Goal: Transaction & Acquisition: Purchase product/service

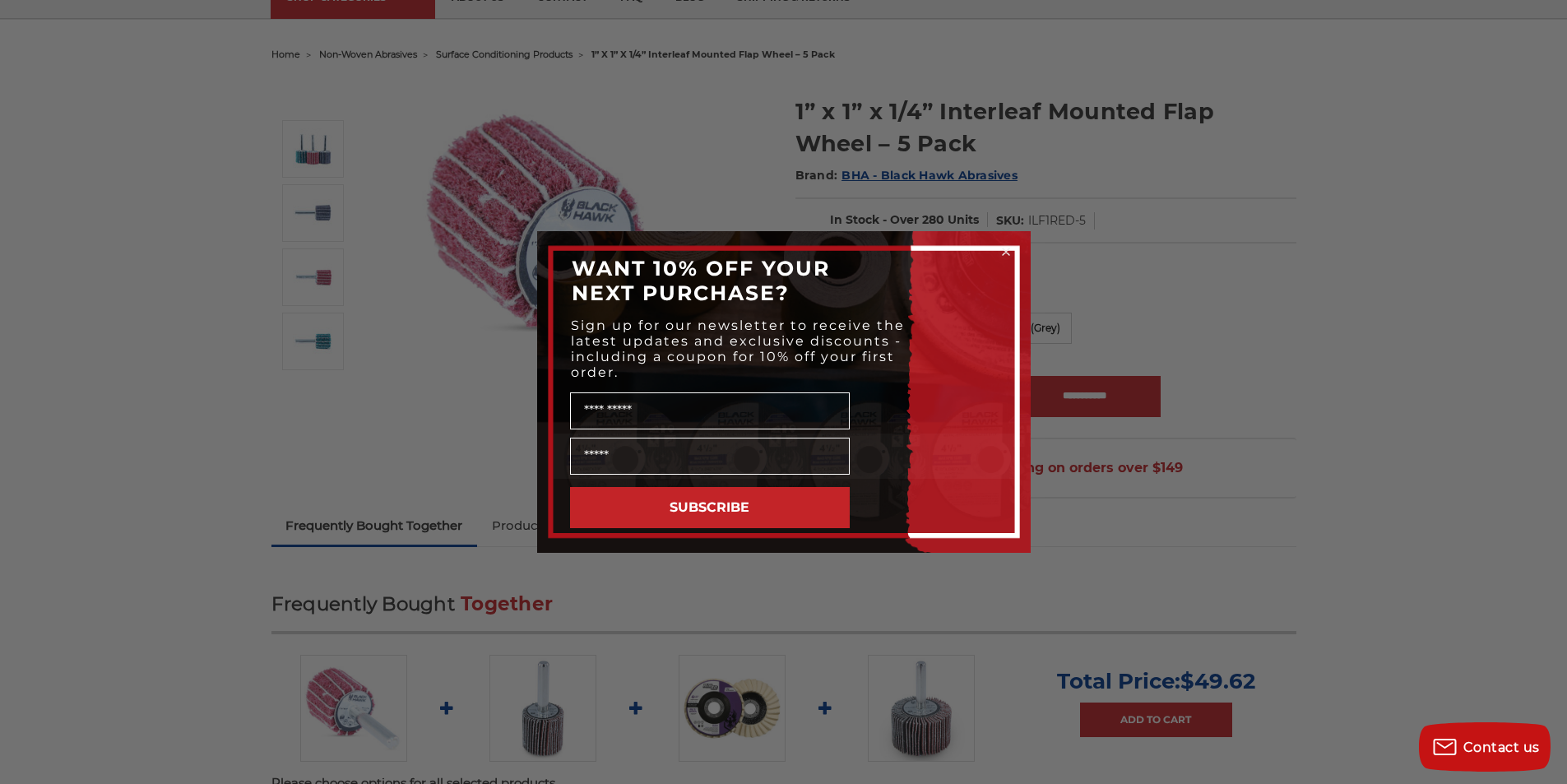
scroll to position [34, 0]
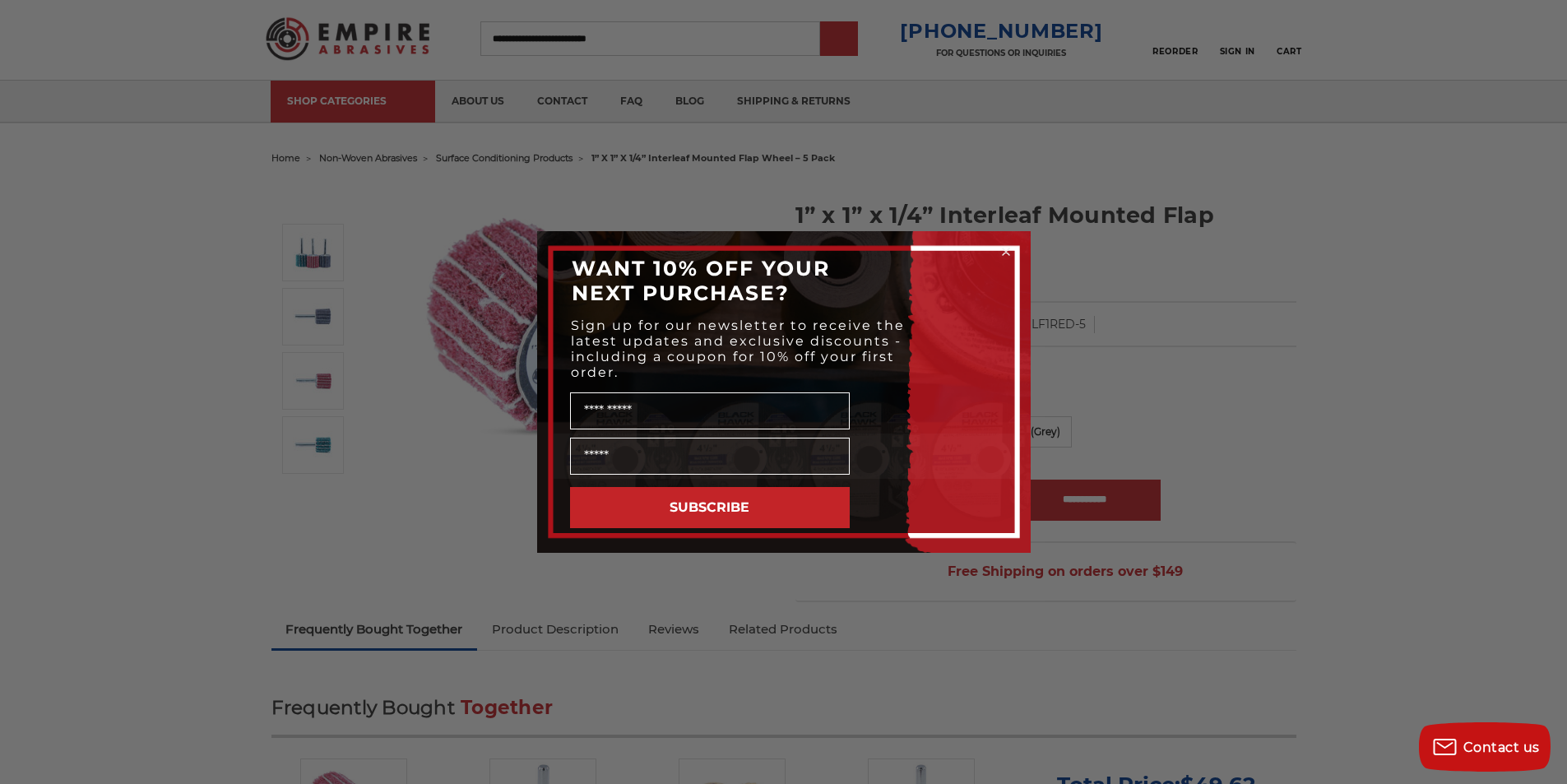
click at [858, 52] on div "Close dialog WANT 10% OFF YOUR NEXT PURCHASE? Sign up for our newsletter to rec…" at bounding box center [784, 392] width 1567 height 784
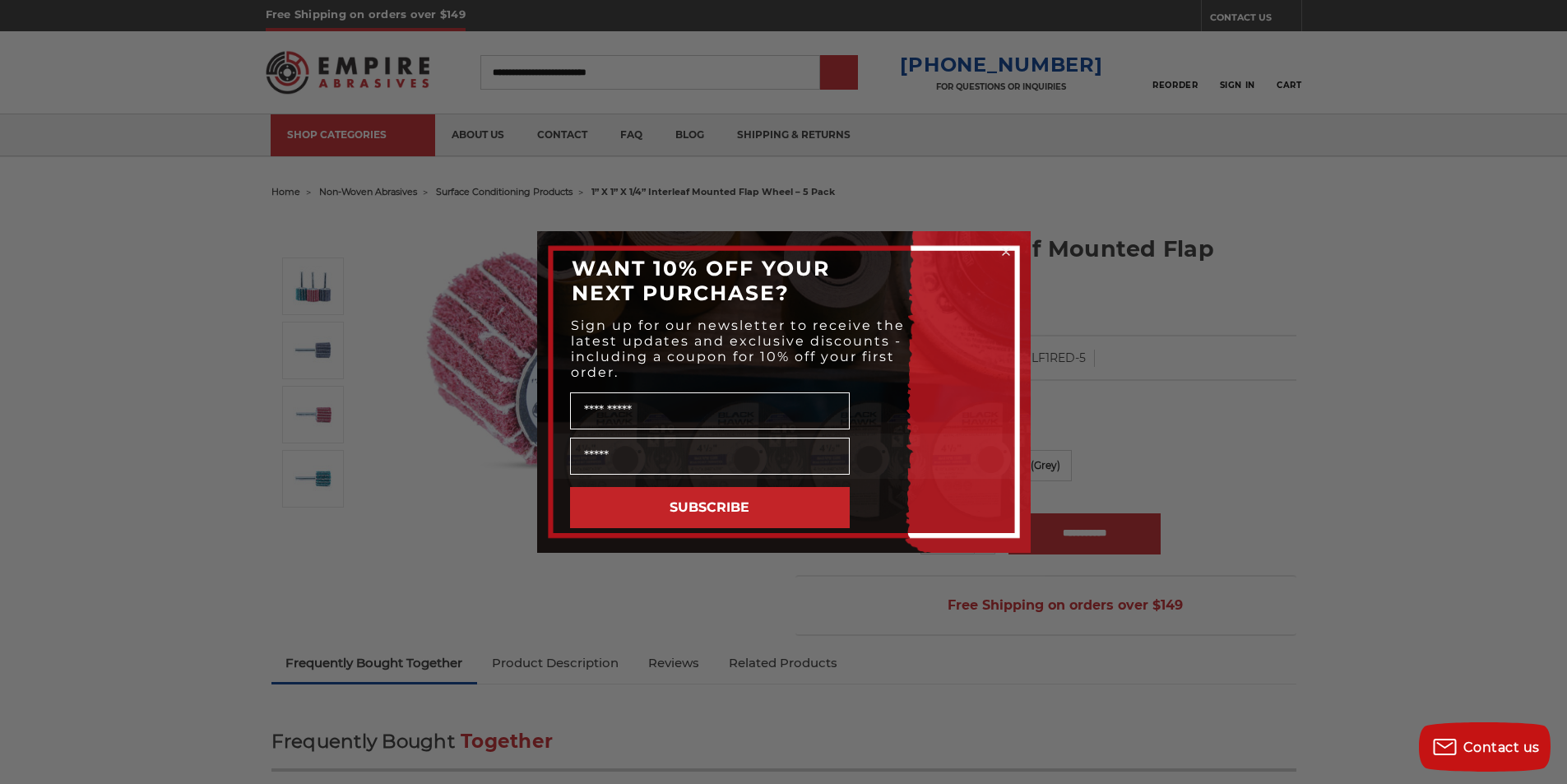
click at [1000, 248] on icon "Close dialog" at bounding box center [1006, 252] width 17 height 17
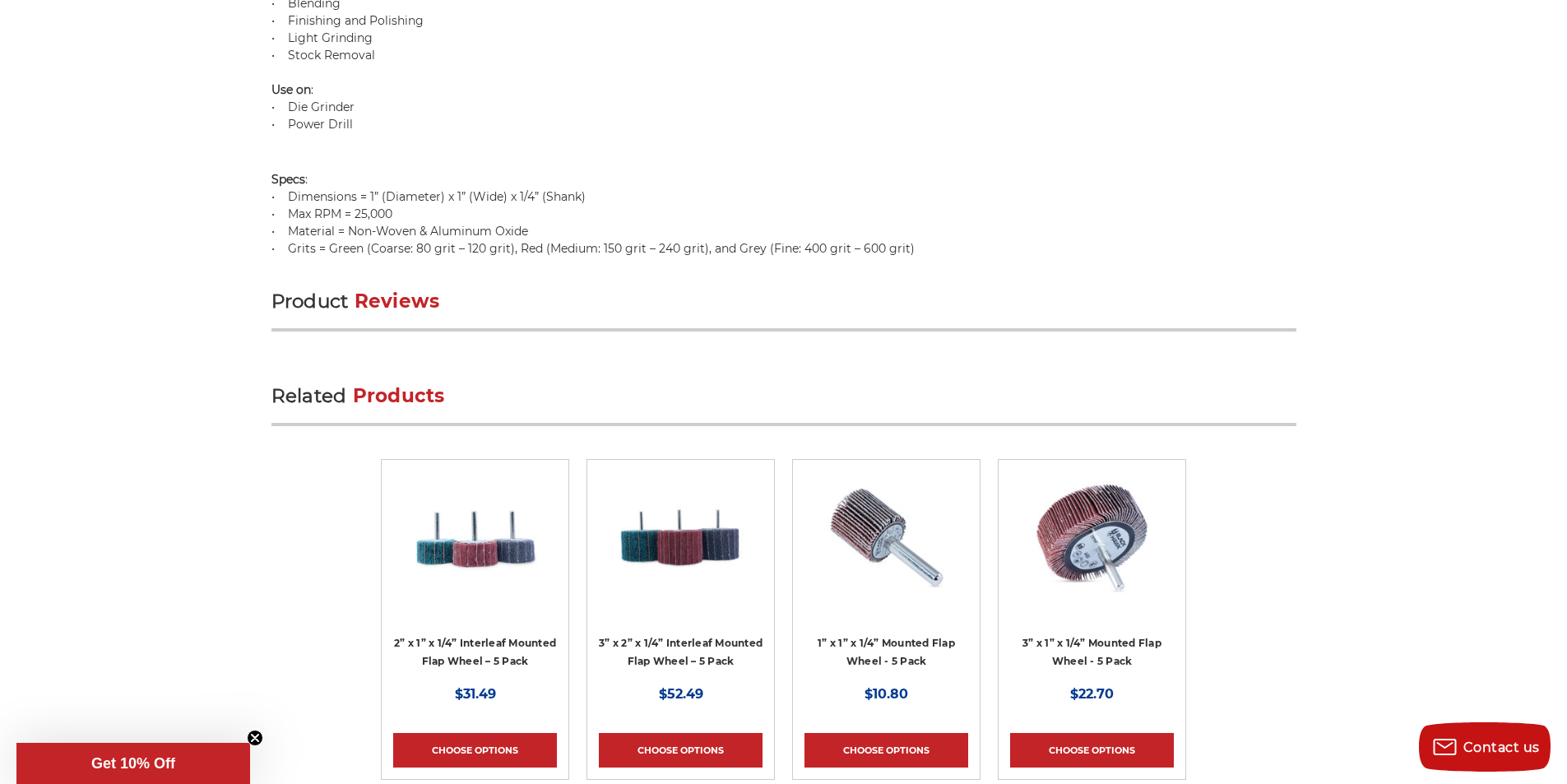
scroll to position [1713, 0]
click at [449, 636] on link "2” x 1” x 1/4” Interleaf Mounted Flap Wheel – 5 Pack" at bounding box center [474, 651] width 162 height 31
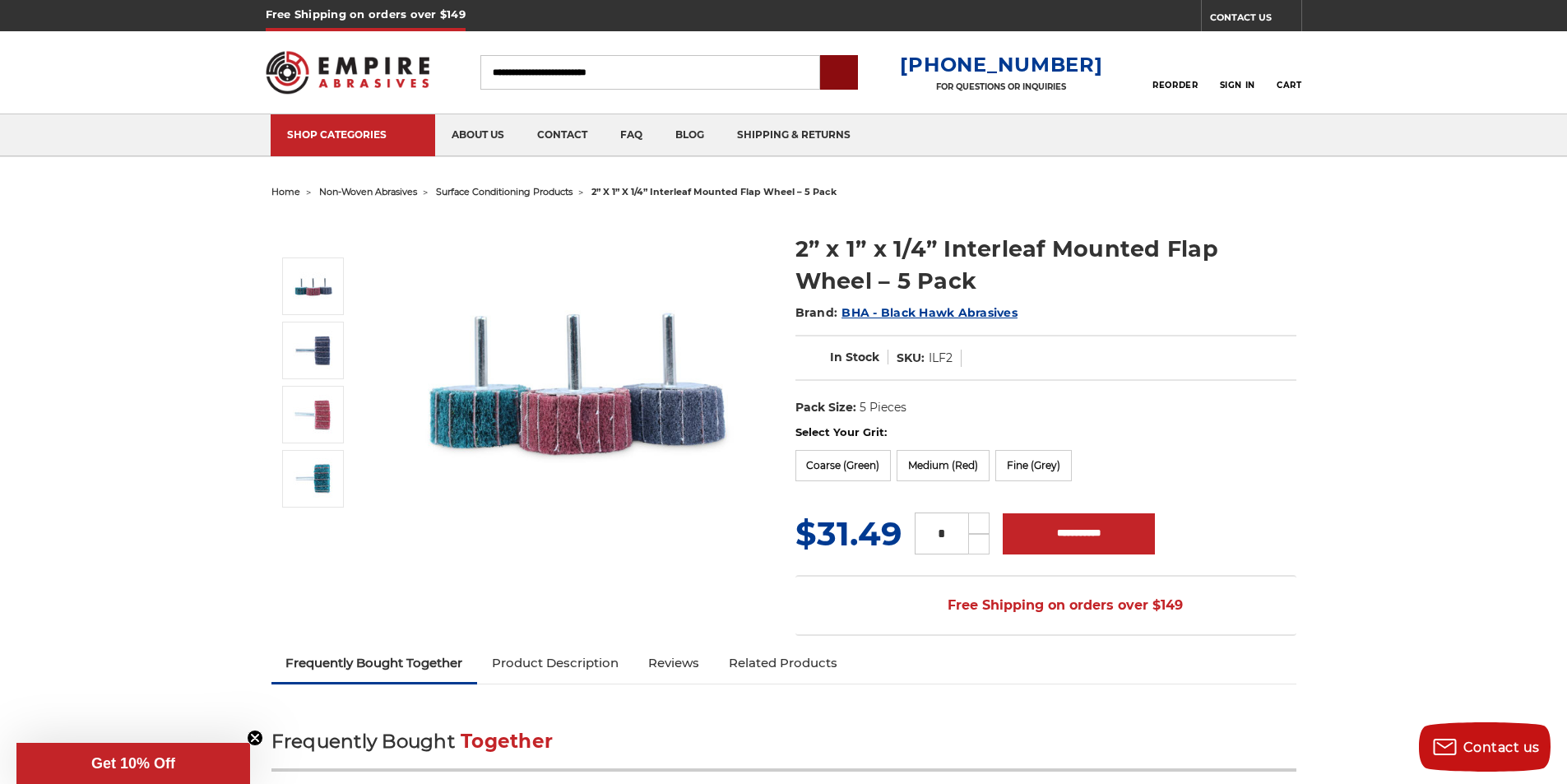
click at [856, 78] on input "submit" at bounding box center [839, 73] width 33 height 33
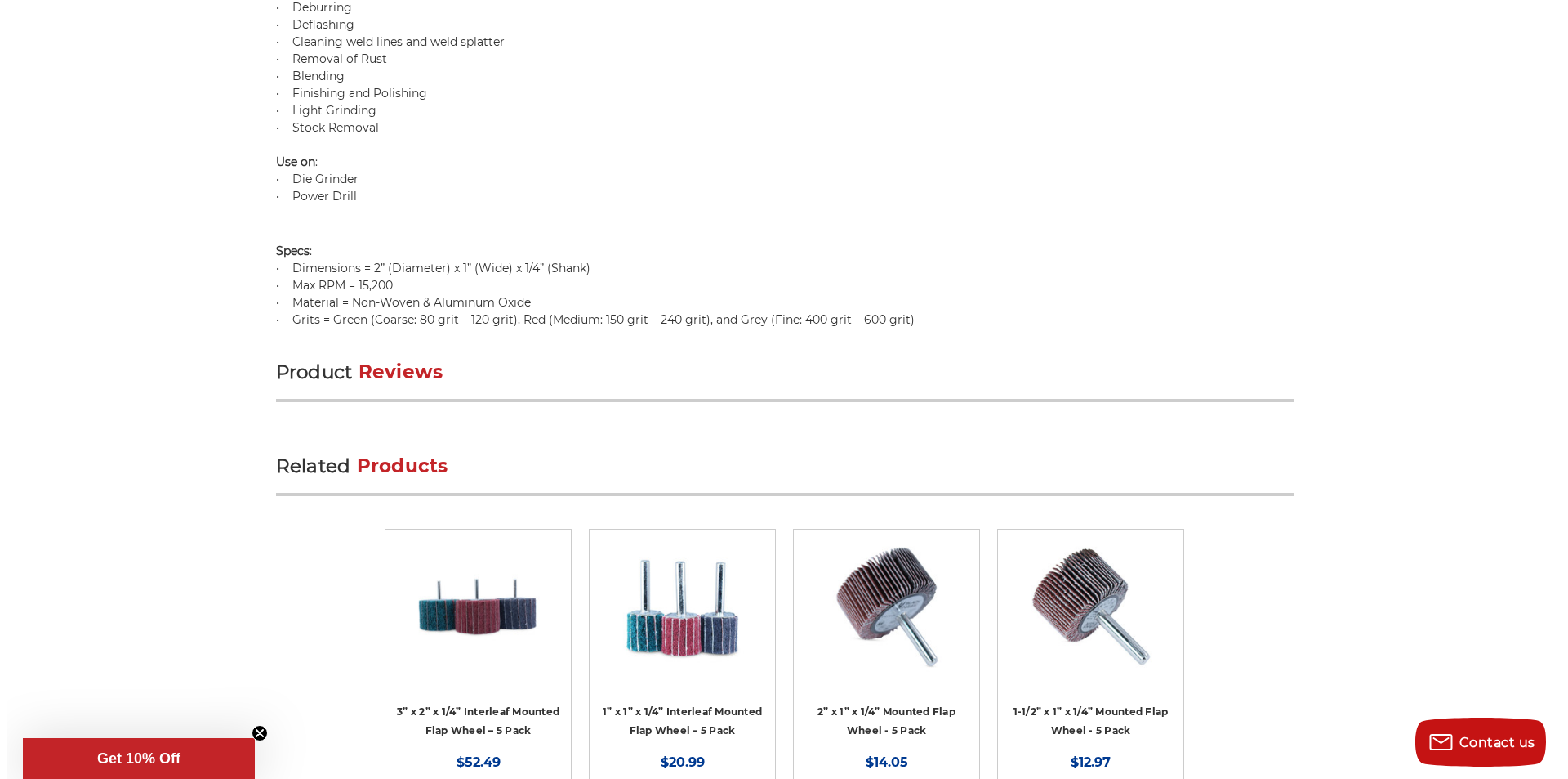
scroll to position [1634, 0]
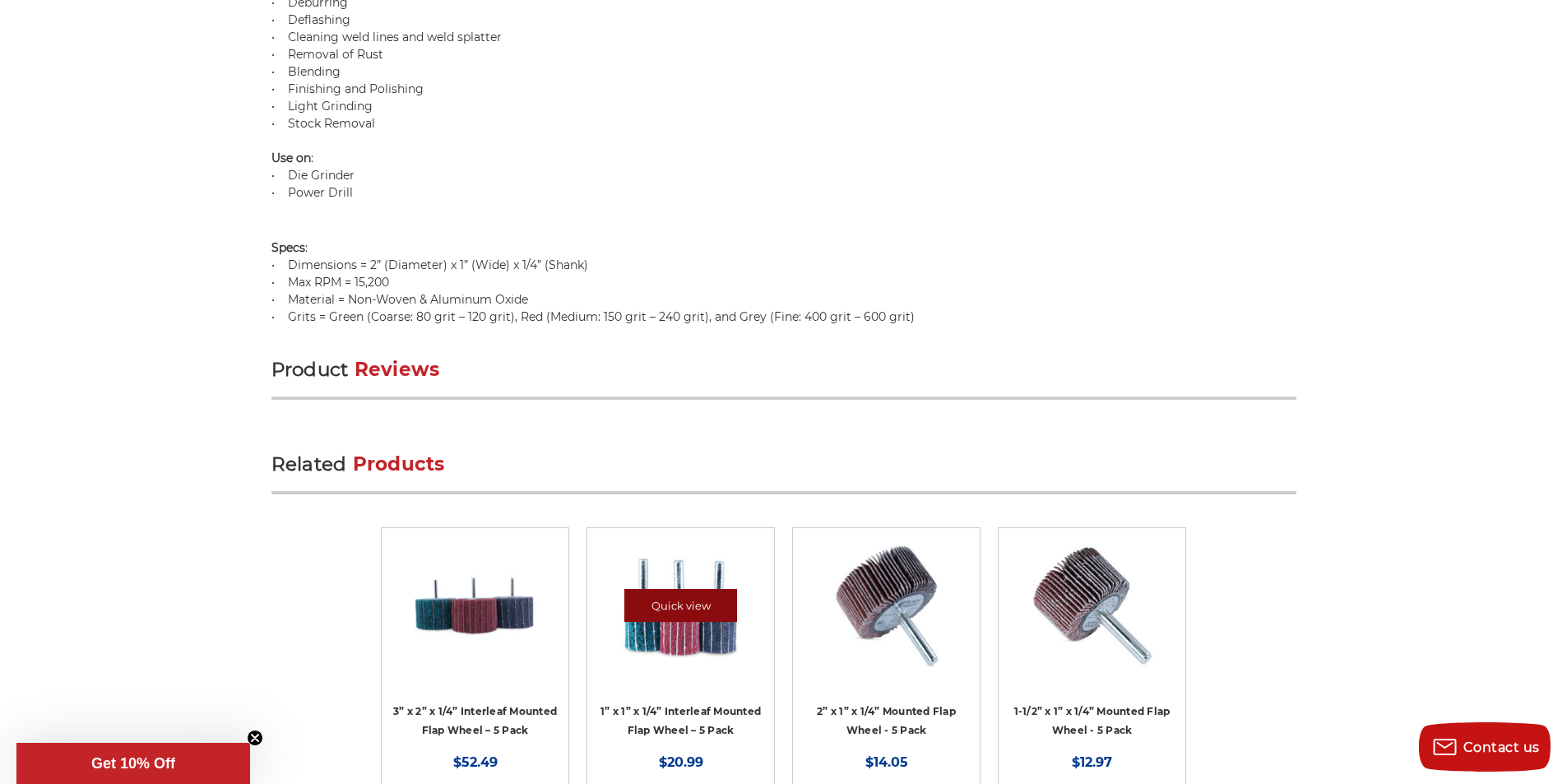
click at [649, 589] on link "Quick view" at bounding box center [680, 605] width 113 height 33
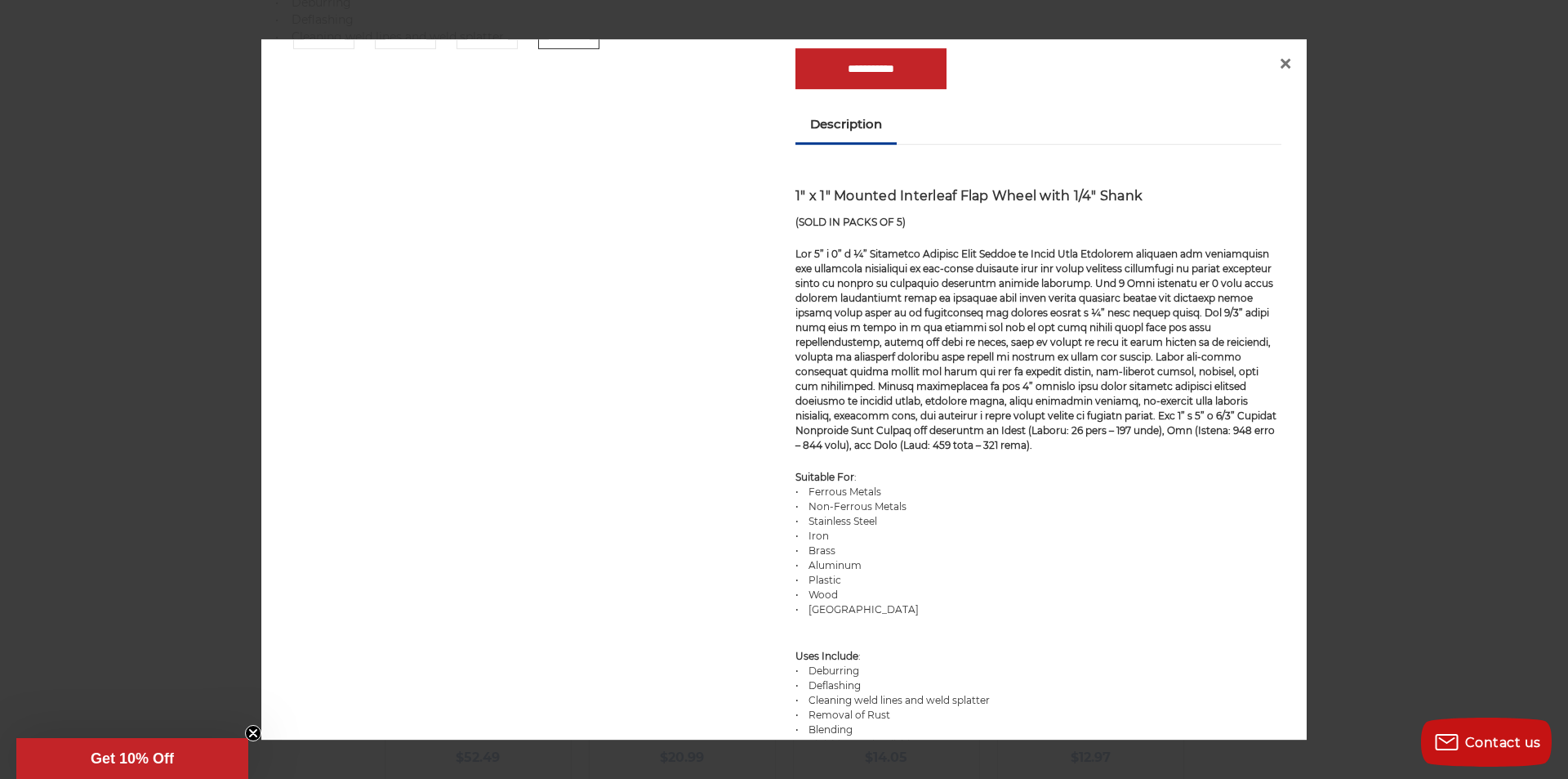
scroll to position [476, 0]
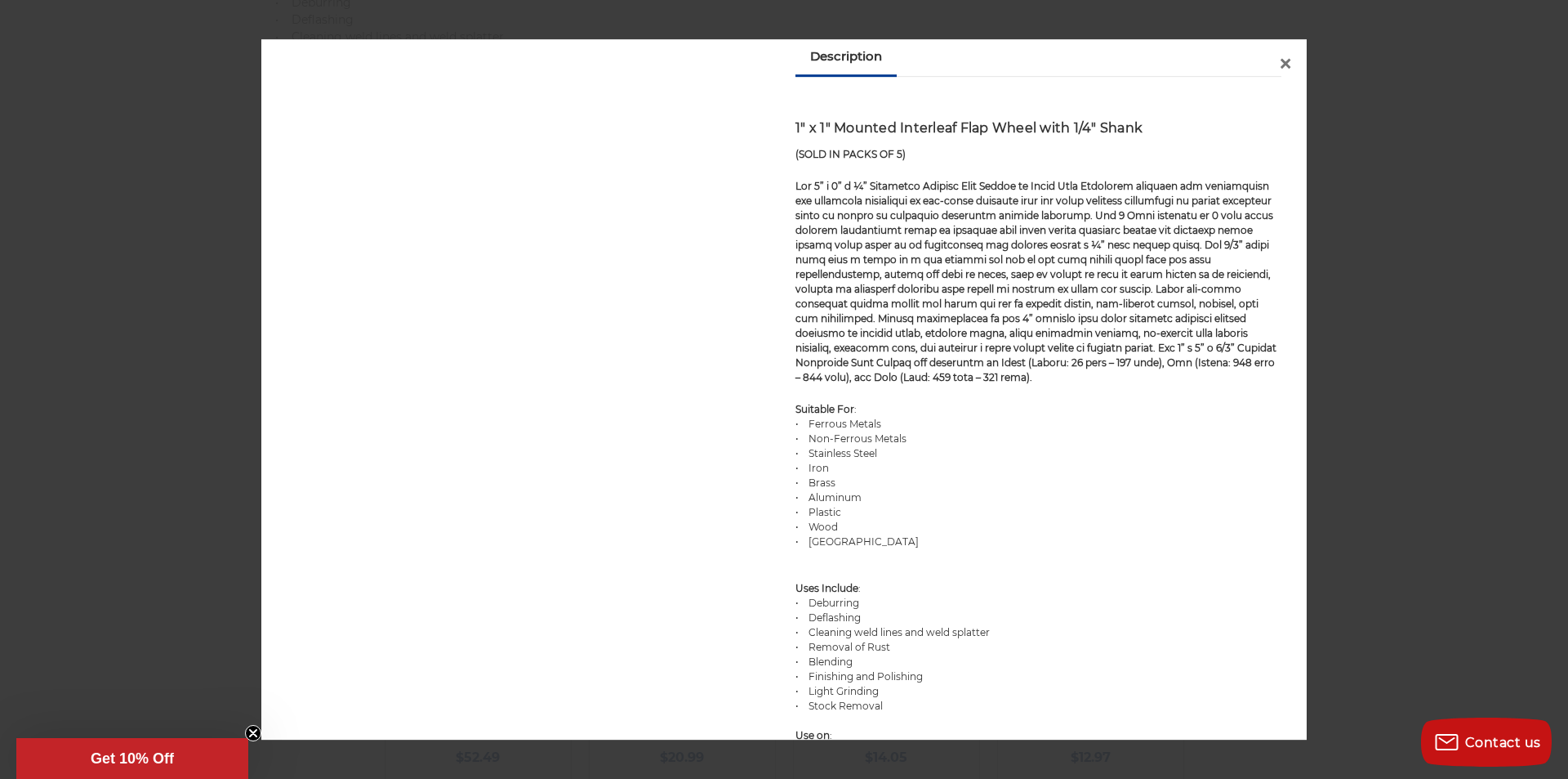
click at [1009, 495] on p "Suitable For : • Ferrous Metals • Non-Ferrous Metals • Stainless Steel • Iron •…" at bounding box center [1038, 475] width 486 height 147
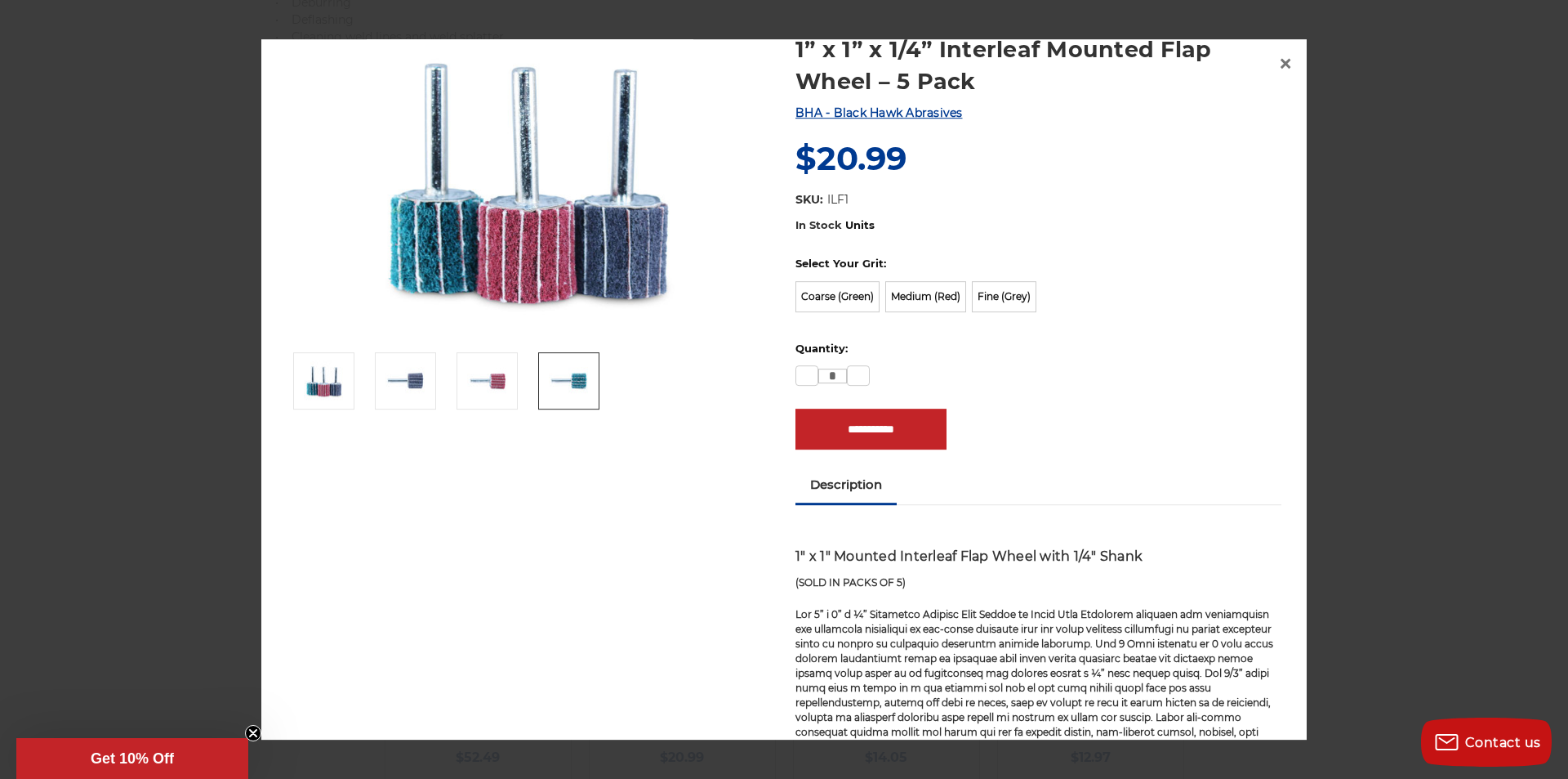
scroll to position [0, 0]
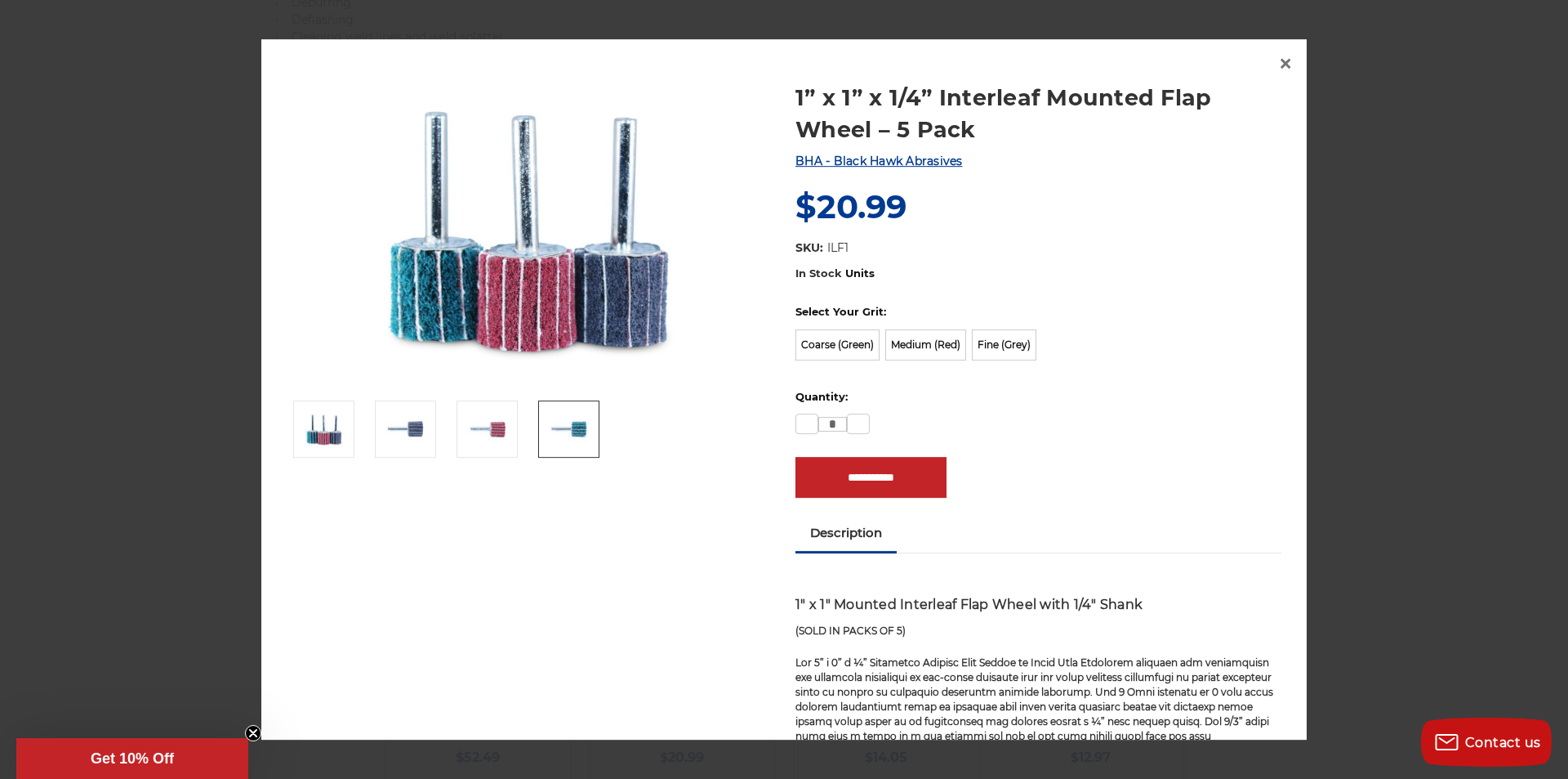
click at [1058, 551] on ul "Description" at bounding box center [1038, 533] width 486 height 38
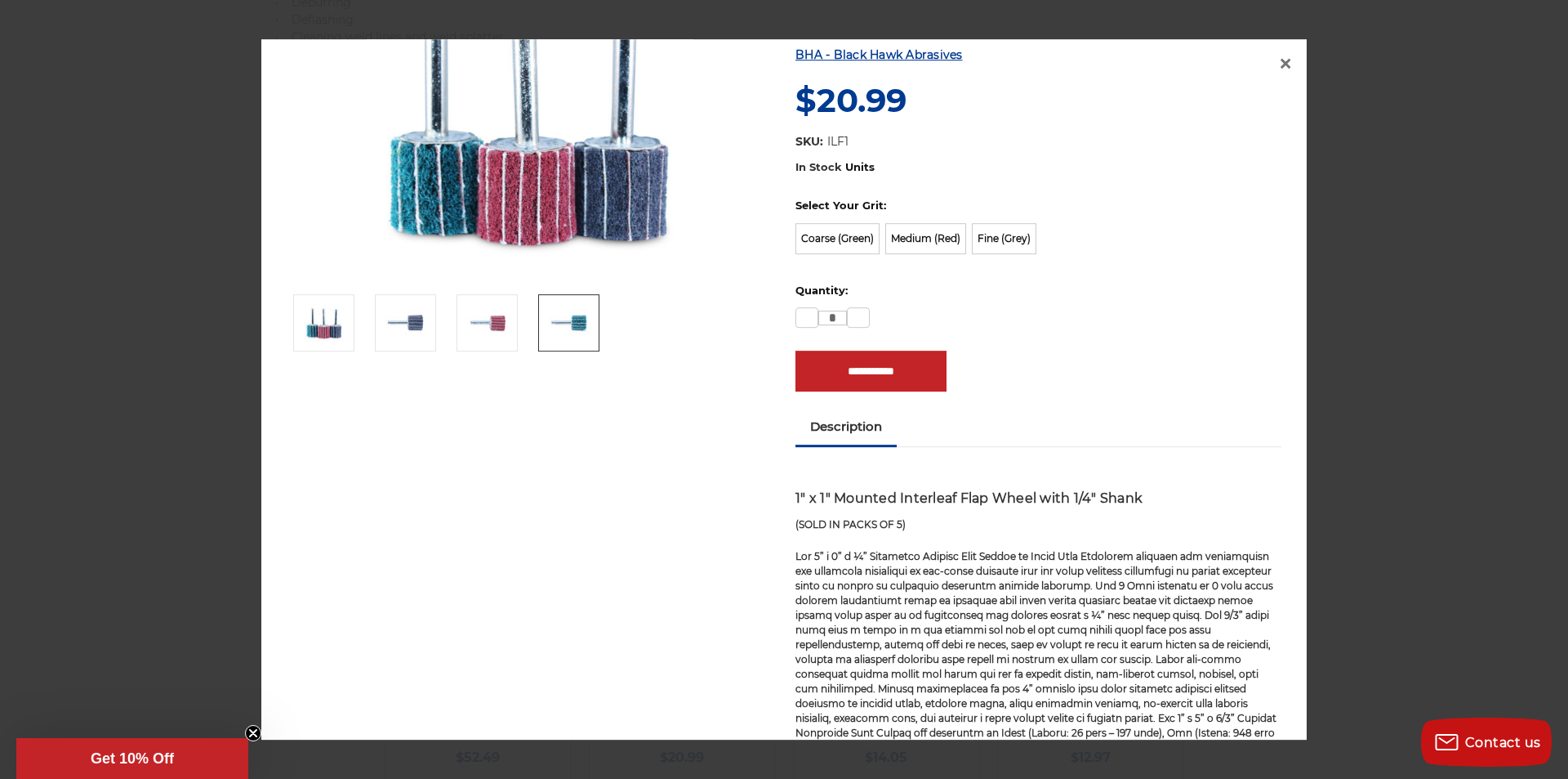
scroll to position [170, 0]
